Goal: Check status: Check status

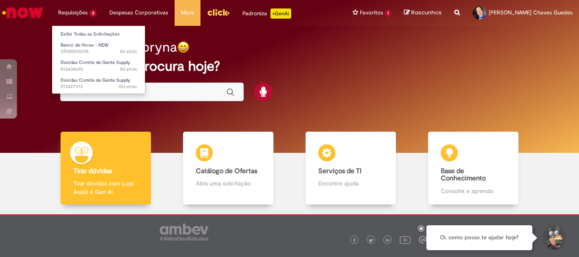
click at [64, 13] on li "Requisições 3 Exibir Todas as Solicitações Banco de Horas - NEW 8d atrás 8 dias…" at bounding box center [77, 12] width 51 height 25
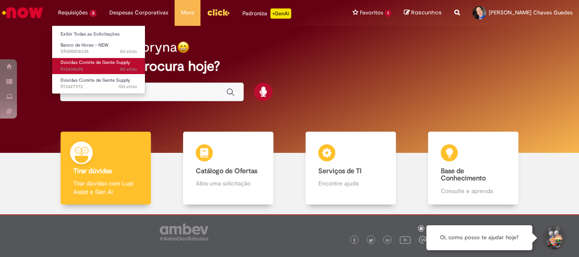
click at [86, 64] on span "Dúvidas Comite de Gente Supply" at bounding box center [96, 62] width 70 height 6
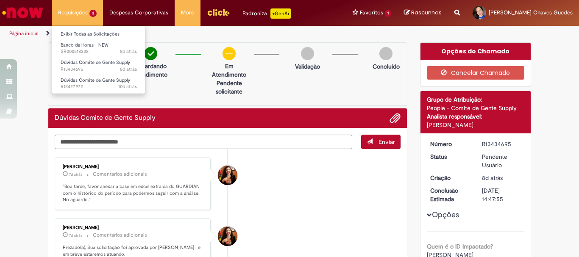
click at [76, 11] on li "Requisições 3 Exibir Todas as Solicitações Banco de Horas - NEW 8d atrás 8 dias…" at bounding box center [77, 12] width 51 height 25
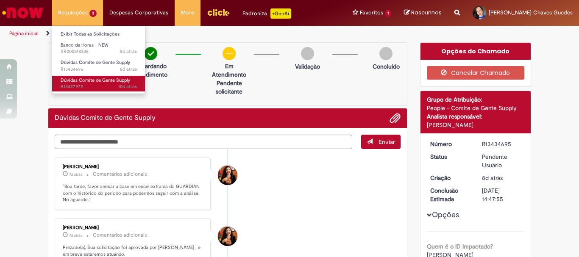
click at [85, 79] on span "Dúvidas Comite de Gente Supply" at bounding box center [96, 80] width 70 height 6
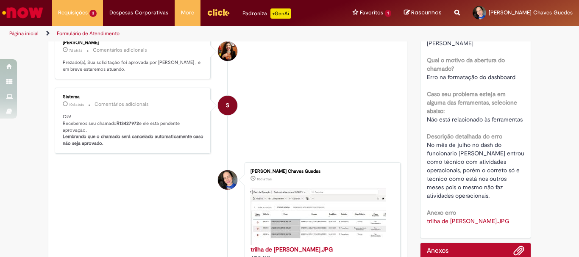
scroll to position [85, 0]
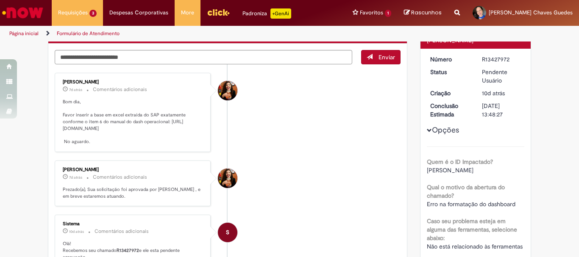
drag, startPoint x: 167, startPoint y: 129, endPoint x: 73, endPoint y: 43, distance: 127.3
click at [164, 120] on p "Bom dia, Favor inserir a base em excel extraída do SAP exatamente conforme o it…" at bounding box center [133, 122] width 141 height 47
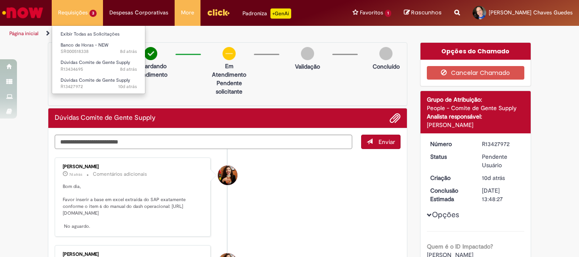
click at [90, 6] on li "Requisições 3 Exibir Todas as Solicitações Banco de Horas - NEW 8d atrás 8 dias…" at bounding box center [77, 12] width 51 height 25
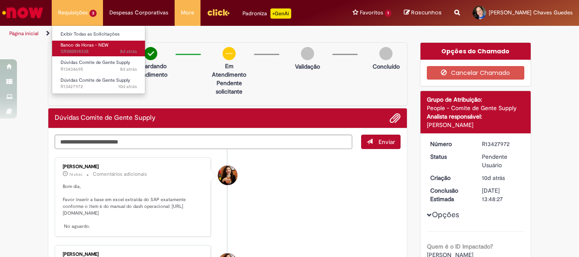
click at [107, 50] on span "8d atrás 8 dias atrás SR000518338" at bounding box center [99, 51] width 76 height 7
